Goal: Book appointment/travel/reservation

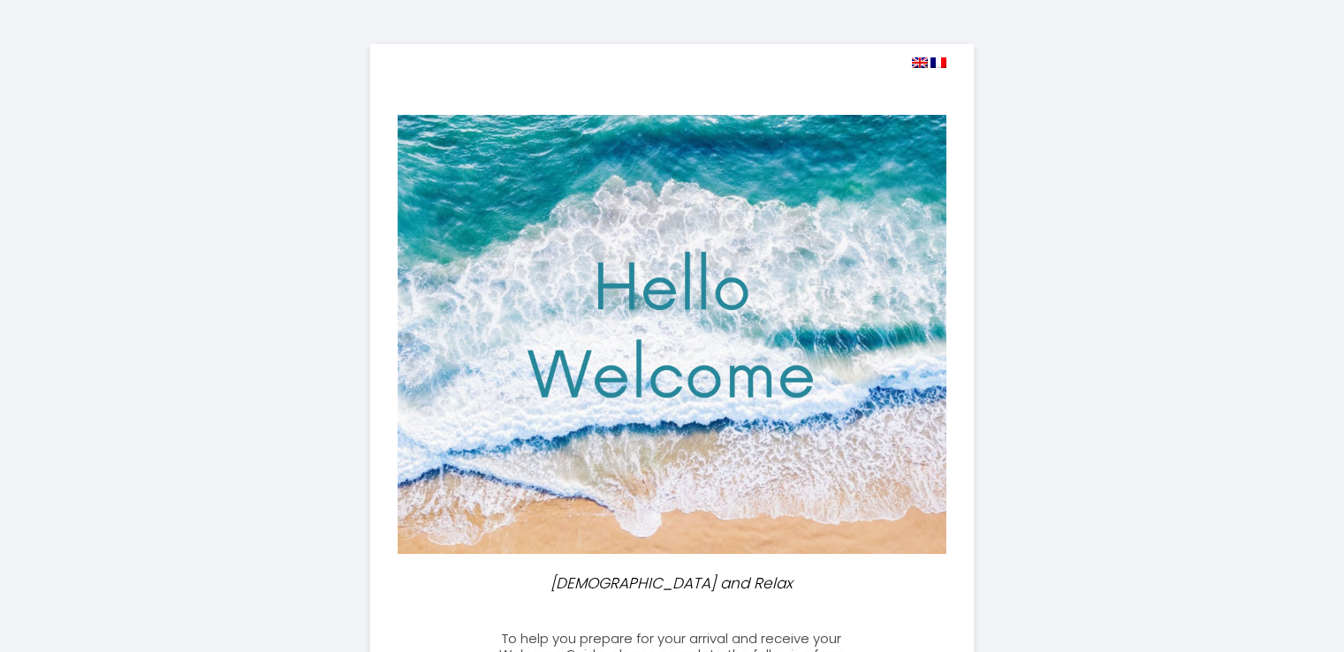
select select
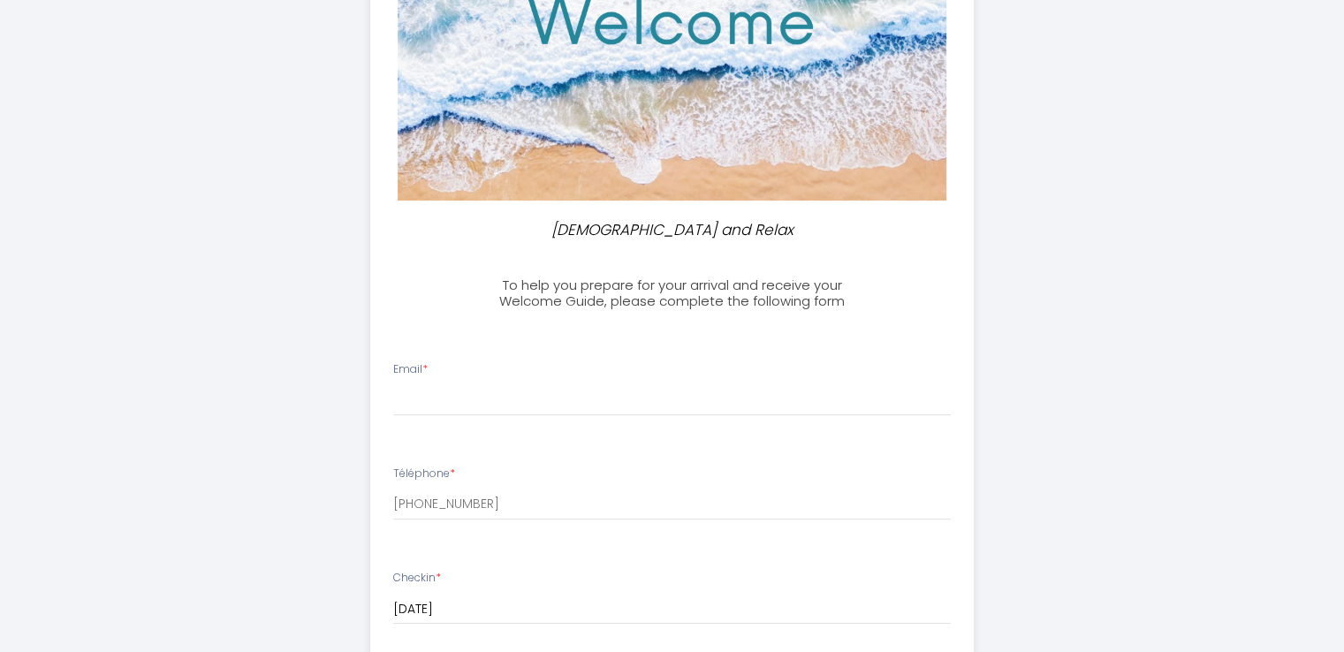
scroll to position [389, 0]
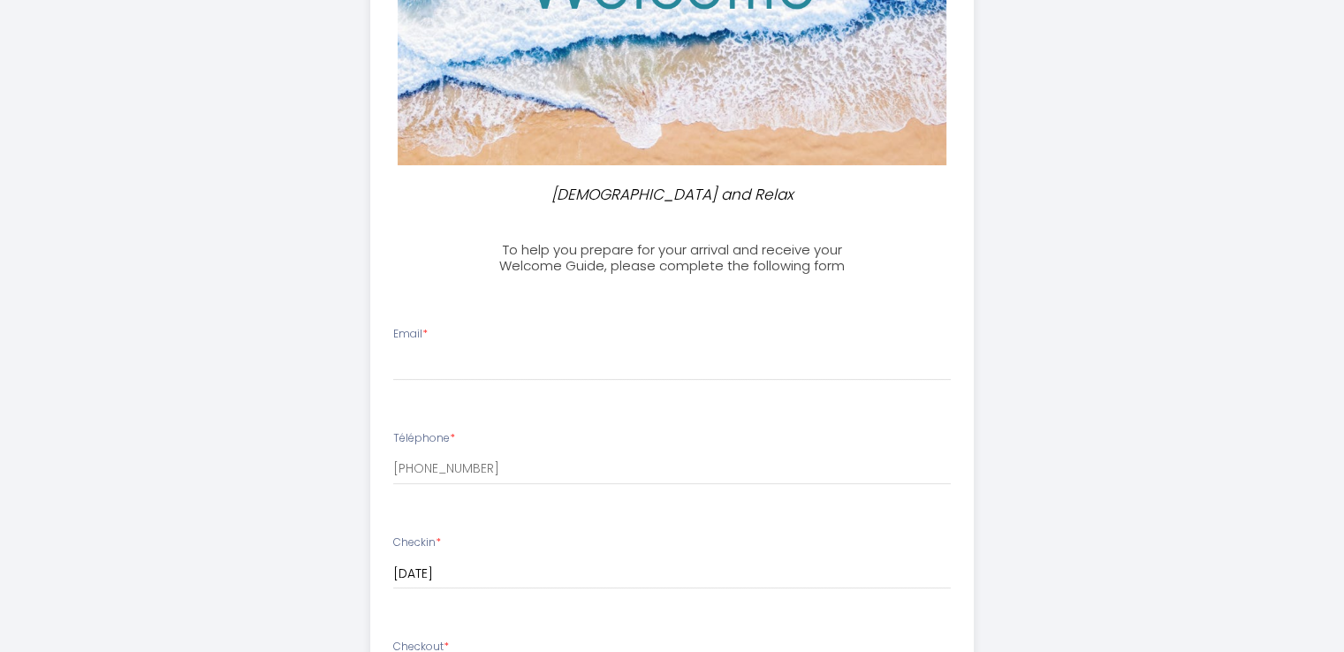
click at [511, 322] on li "Email *" at bounding box center [672, 362] width 602 height 94
click at [495, 357] on input "Email *" at bounding box center [671, 365] width 557 height 32
type input "[EMAIL_ADDRESS][DOMAIN_NAME]"
click at [772, 574] on input "[DATE]" at bounding box center [671, 574] width 557 height 23
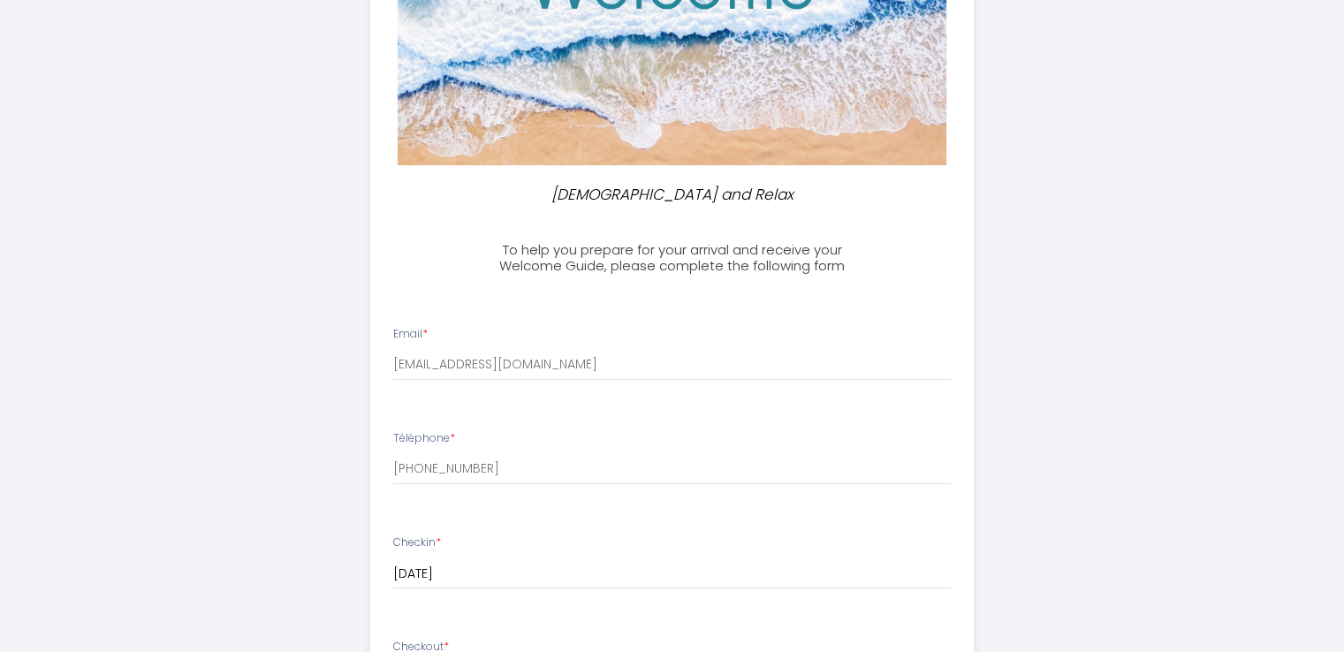
scroll to position [958, 0]
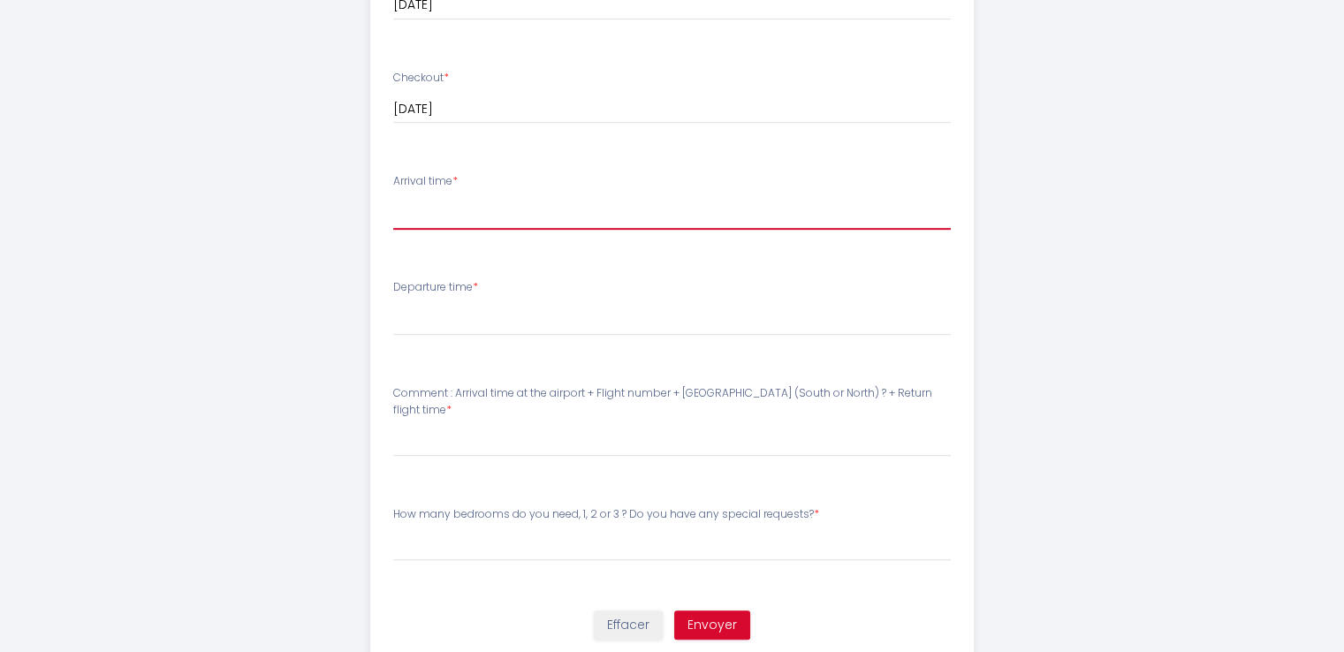
click at [526, 221] on select "16:00 16:30 17:00 17:30 18:00 18:30 19:00 19:30 20:00 20:30 21:00 21:30 22:00 2…" at bounding box center [671, 213] width 557 height 34
select select "16:00"
click at [393, 196] on select "16:00 16:30 17:00 17:30 18:00 18:30 19:00 19:30 20:00 20:30 21:00 21:30 22:00 2…" at bounding box center [671, 213] width 557 height 34
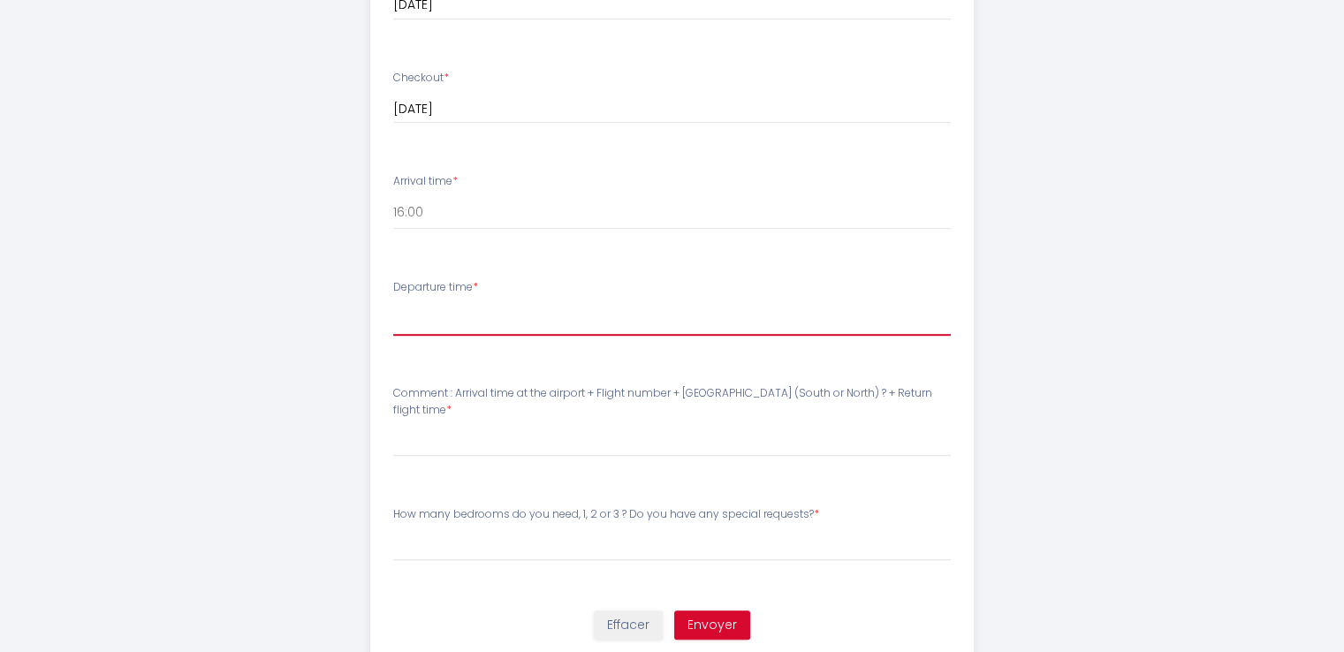
click at [660, 318] on select "00:00 00:30 01:00 01:30 02:00 02:30 03:00 03:30 04:00 04:30 05:00 05:30 06:00 0…" at bounding box center [671, 319] width 557 height 34
click at [393, 302] on select "00:00 00:30 01:00 01:30 02:00 02:30 03:00 03:30 04:00 04:30 05:00 05:30 06:00 0…" at bounding box center [671, 319] width 557 height 34
click at [526, 326] on select "00:00 00:30 01:00 01:30 02:00 02:30 03:00 03:30 04:00 04:30 05:00 05:30 06:00 0…" at bounding box center [671, 319] width 557 height 34
select select "07:30"
click at [393, 302] on select "00:00 00:30 01:00 01:30 02:00 02:30 03:00 03:30 04:00 04:30 05:00 05:30 06:00 0…" at bounding box center [671, 319] width 557 height 34
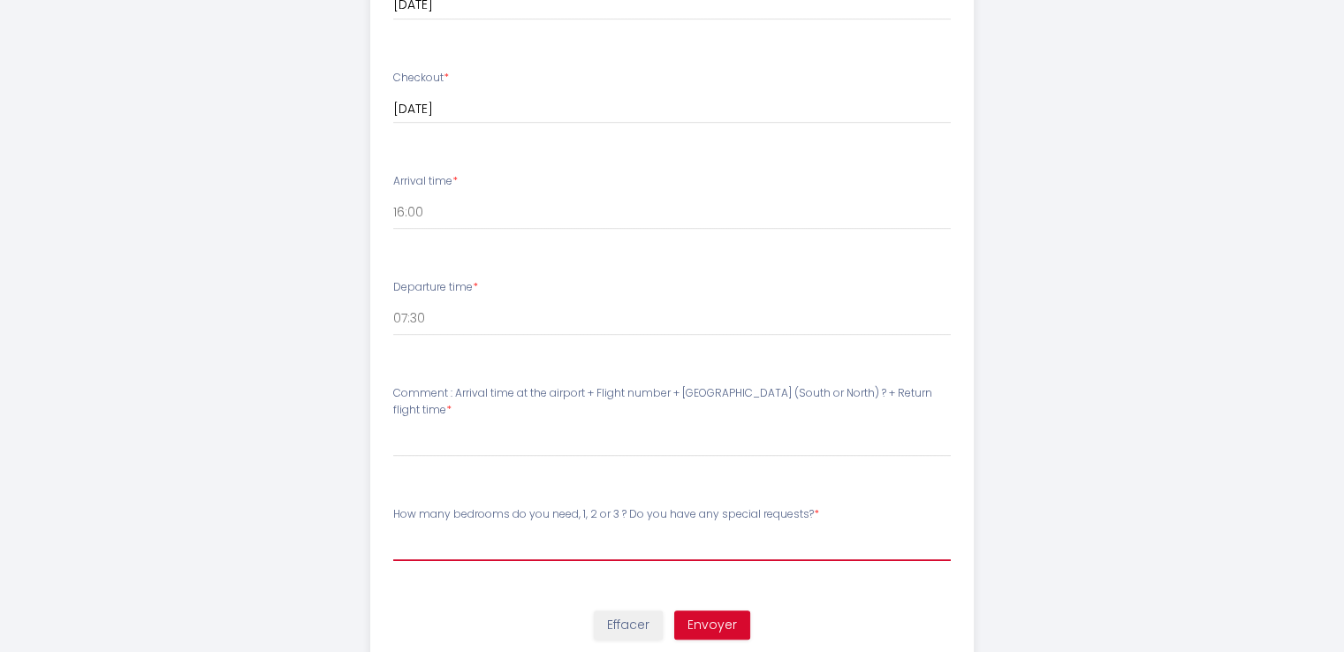
click at [599, 554] on input "How many bedrooms do you need, 1, 2 or 3 ? Do you have any special requests? *" at bounding box center [671, 545] width 557 height 32
type input "3"
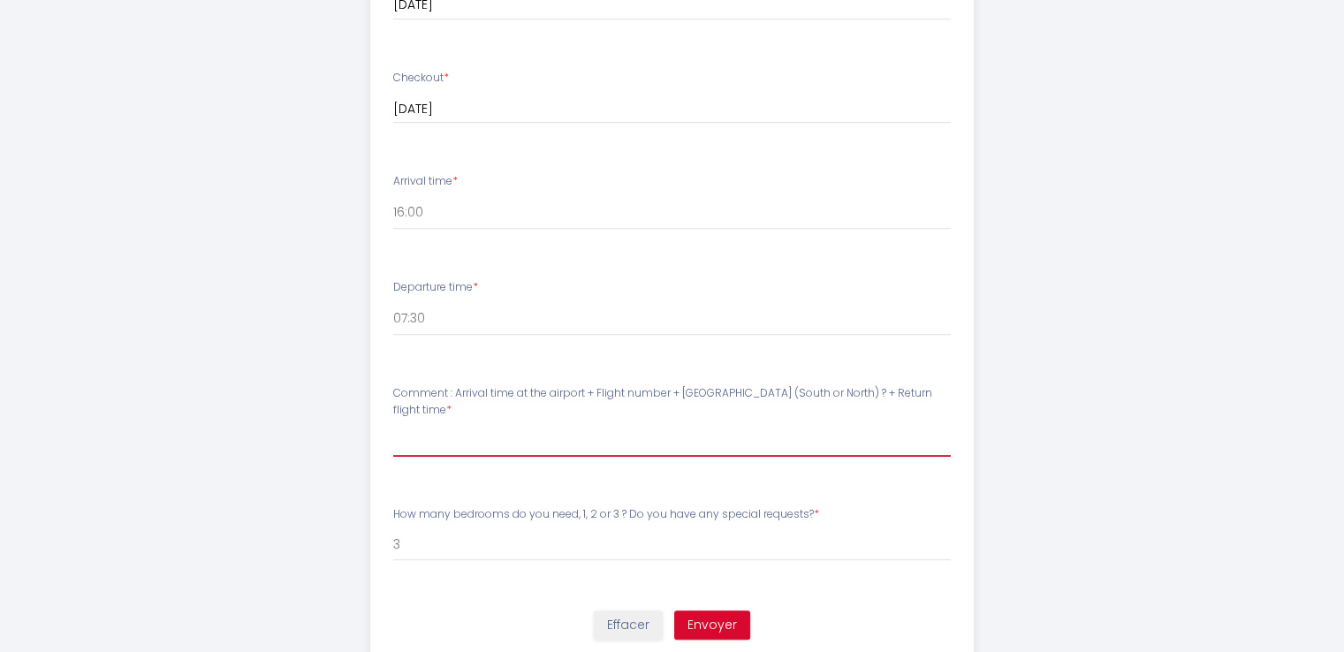
click at [531, 454] on input "Comment : Arrival time at the airport + Flight number + [GEOGRAPHIC_DATA] (Sout…" at bounding box center [671, 441] width 557 height 32
